Goal: Navigation & Orientation: Find specific page/section

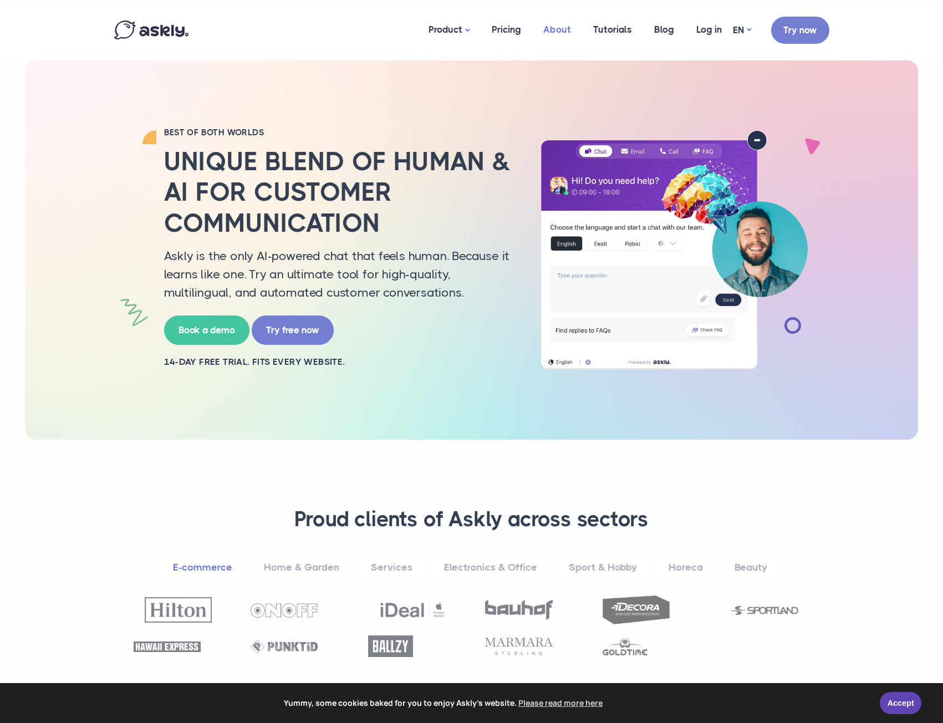
click at [559, 32] on link "About" at bounding box center [557, 30] width 50 height 54
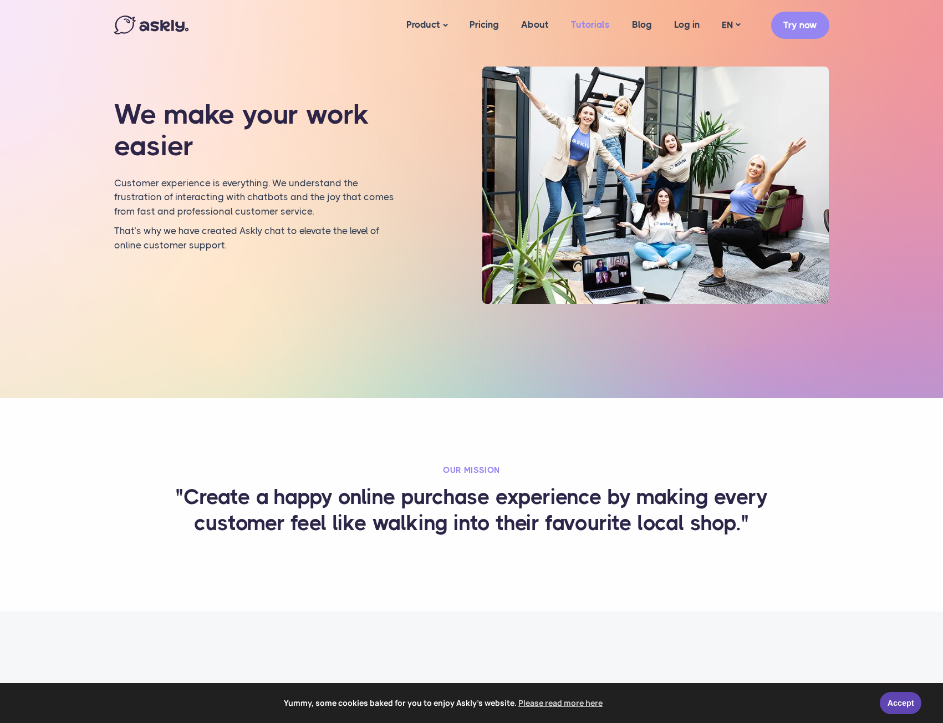
click at [595, 19] on link "Tutorials" at bounding box center [590, 24] width 61 height 43
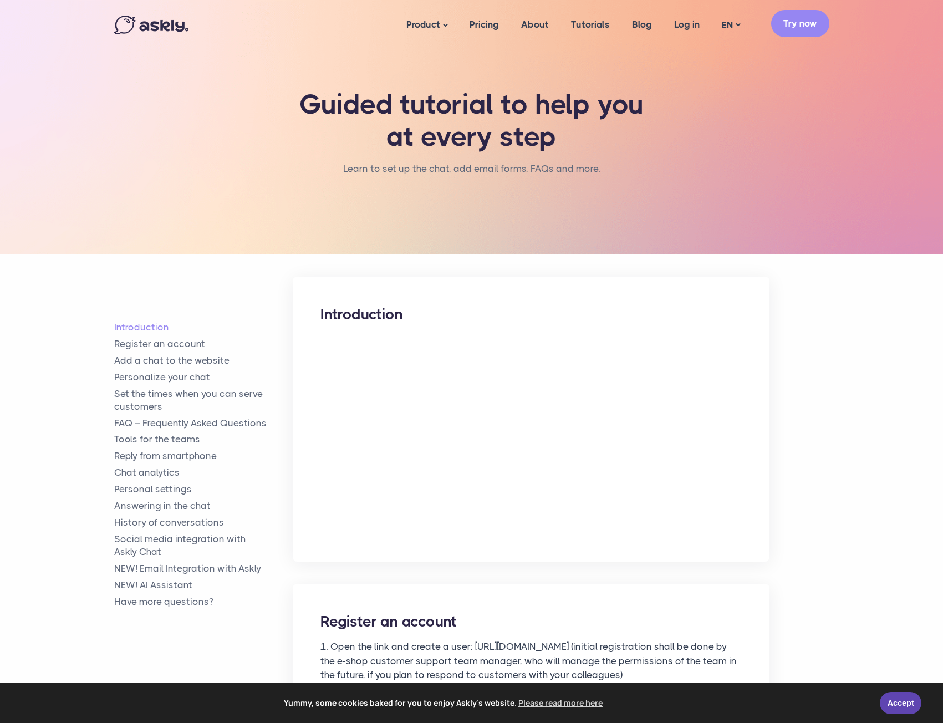
click at [800, 20] on link "Try now" at bounding box center [800, 23] width 58 height 27
